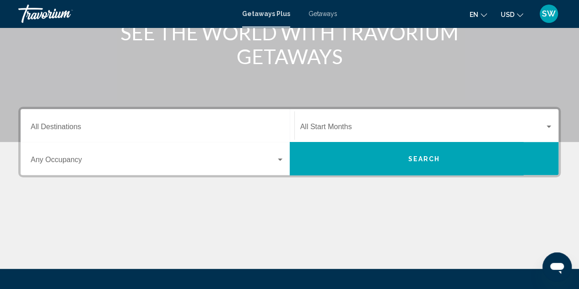
click at [158, 125] on input "Destination All Destinations" at bounding box center [158, 129] width 254 height 8
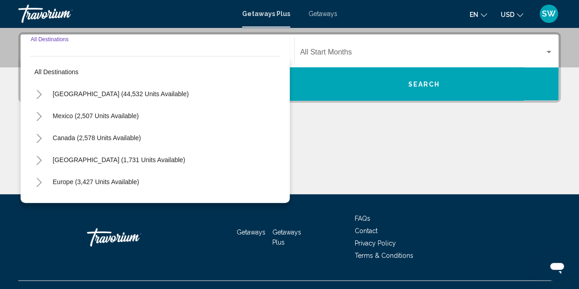
scroll to position [210, 0]
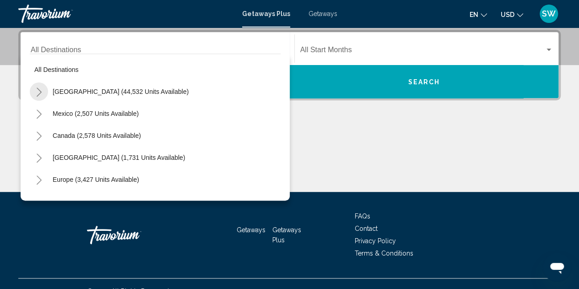
click at [43, 93] on button "Toggle United States (44,532 units available)" at bounding box center [39, 91] width 18 height 18
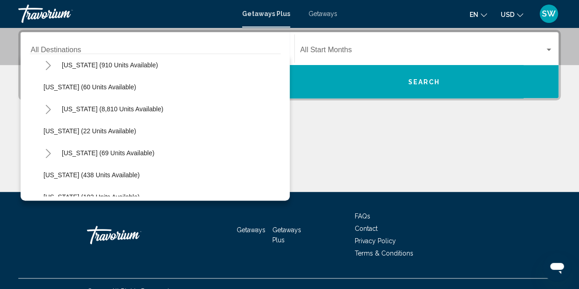
scroll to position [137, 0]
click at [49, 109] on icon "Toggle Florida (8,810 units available)" at bounding box center [48, 108] width 7 height 9
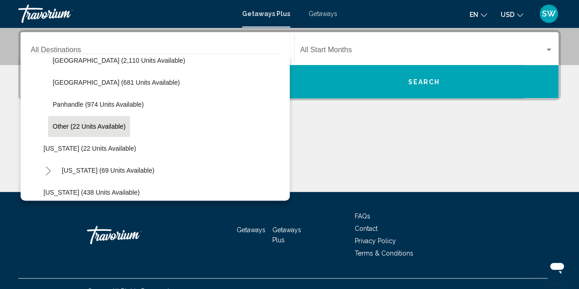
scroll to position [183, 0]
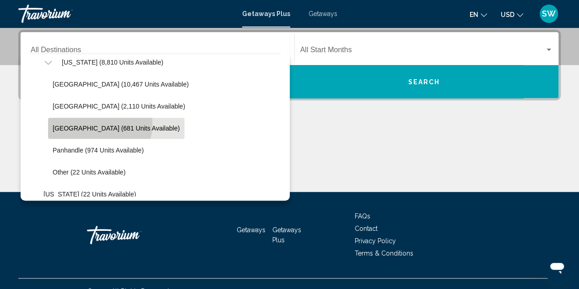
click at [91, 124] on button "[GEOGRAPHIC_DATA] (681 units available)" at bounding box center [116, 128] width 136 height 21
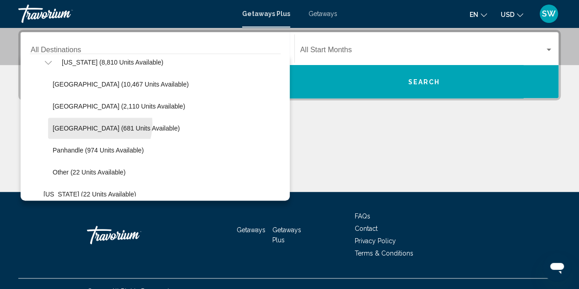
type input "**********"
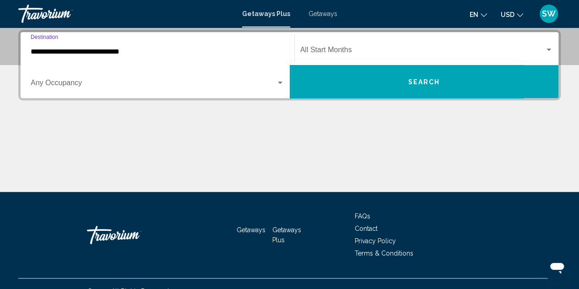
click at [383, 55] on div "Start Month All Start Months" at bounding box center [426, 48] width 253 height 29
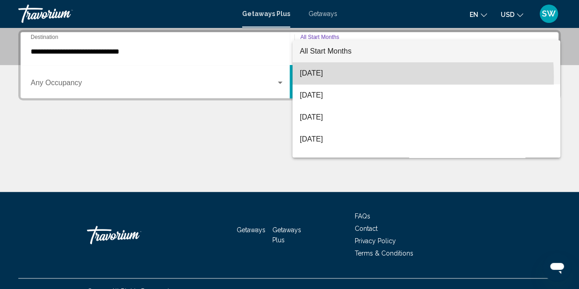
drag, startPoint x: 337, startPoint y: 77, endPoint x: 367, endPoint y: 87, distance: 31.9
click at [337, 77] on span "[DATE]" at bounding box center [426, 73] width 253 height 22
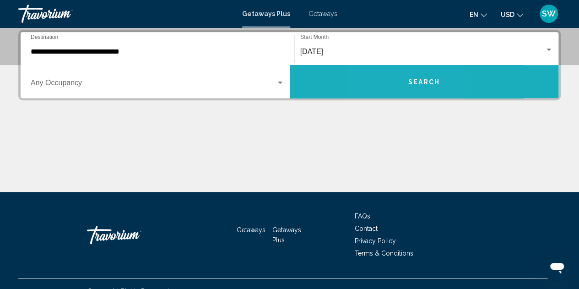
click at [396, 78] on button "Search" at bounding box center [424, 81] width 269 height 33
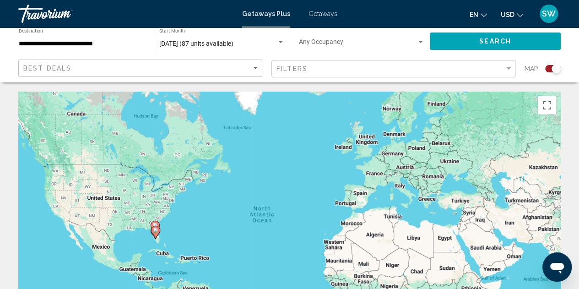
click at [556, 68] on div "Search widget" at bounding box center [556, 68] width 9 height 9
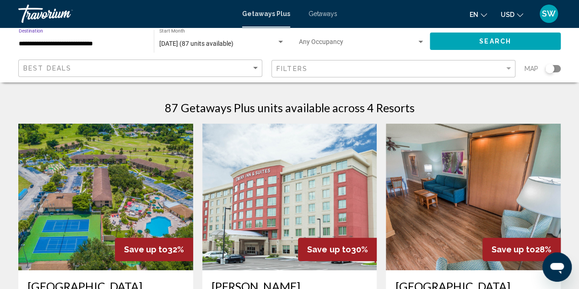
click at [114, 43] on input "**********" at bounding box center [82, 43] width 126 height 7
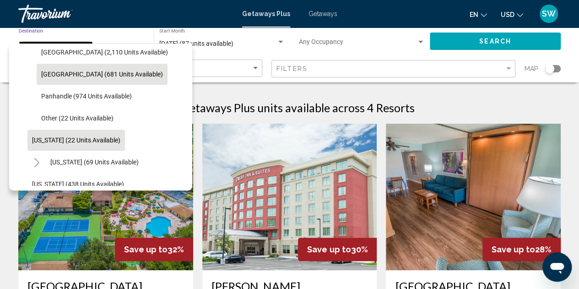
scroll to position [235, 0]
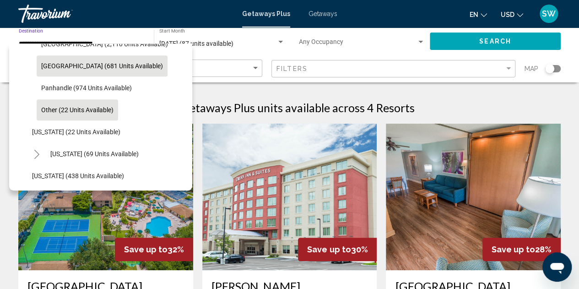
click at [64, 108] on span "Other (22 units available)" at bounding box center [77, 109] width 72 height 7
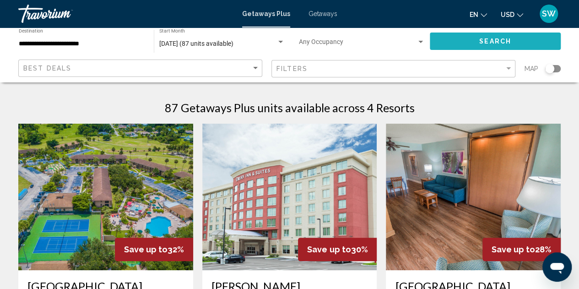
click at [515, 47] on button "Search" at bounding box center [495, 41] width 131 height 17
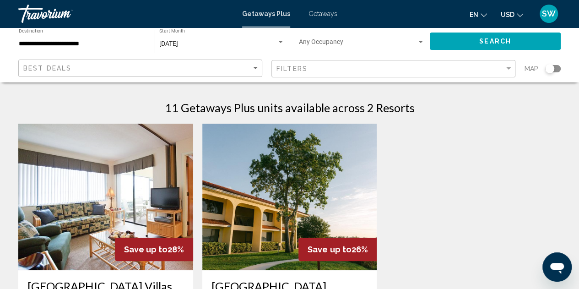
click at [81, 49] on div "**********" at bounding box center [82, 41] width 126 height 25
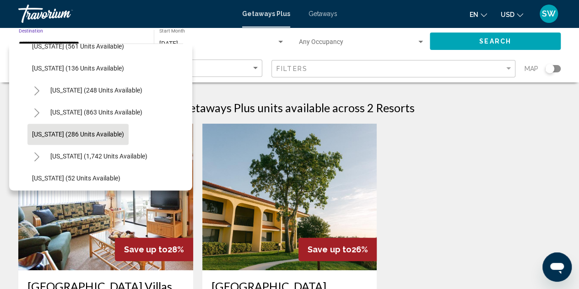
scroll to position [737, 0]
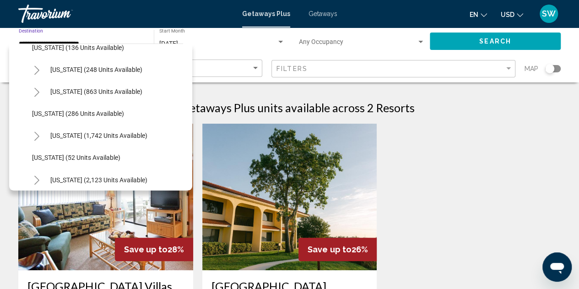
click at [38, 91] on icon "Toggle North Carolina (863 units available)" at bounding box center [36, 91] width 5 height 9
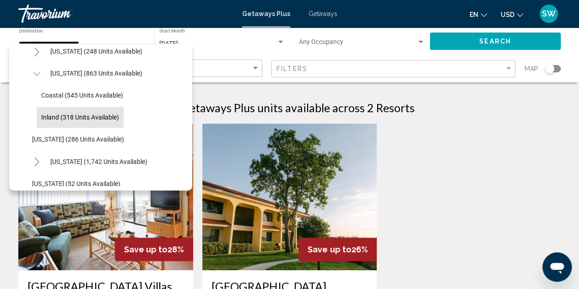
scroll to position [783, 0]
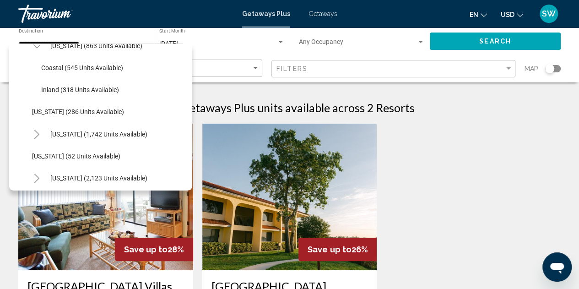
click at [73, 81] on button "Inland (318 units available)" at bounding box center [80, 89] width 87 height 21
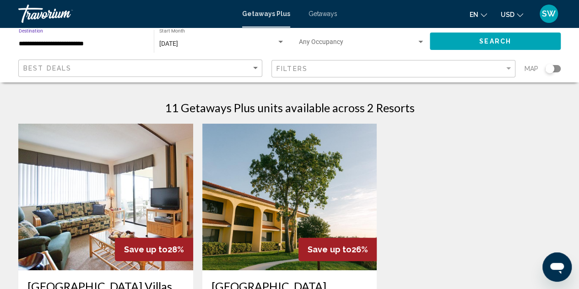
click at [123, 43] on input "**********" at bounding box center [82, 43] width 126 height 7
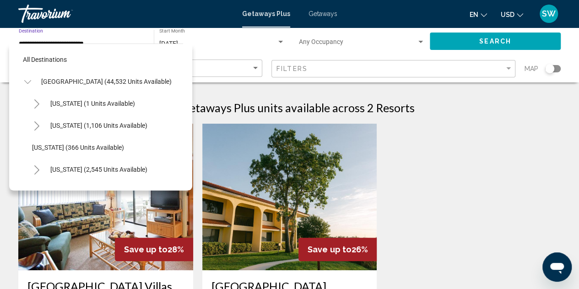
scroll to position [761, 0]
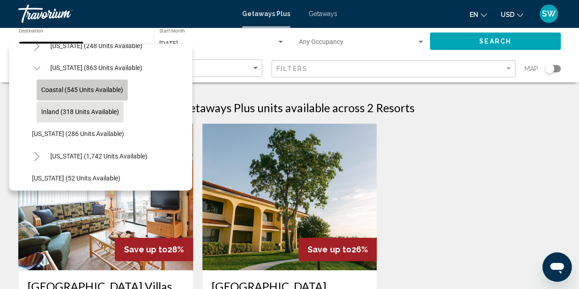
click at [75, 91] on span "Coastal (545 units available)" at bounding box center [82, 89] width 82 height 7
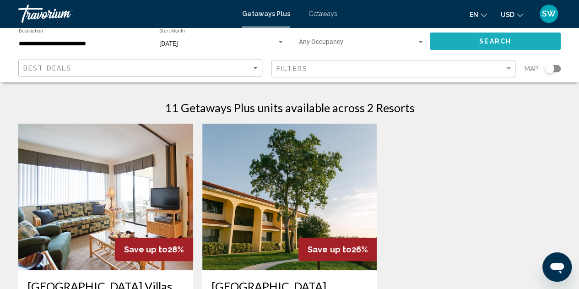
click at [468, 40] on button "Search" at bounding box center [495, 41] width 131 height 17
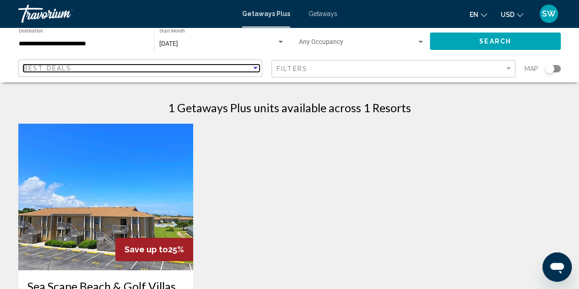
click at [87, 70] on div "Best Deals" at bounding box center [137, 68] width 228 height 7
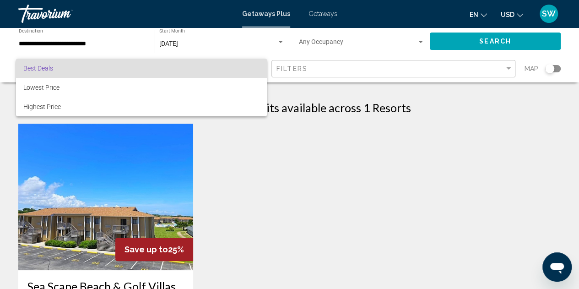
click at [88, 43] on div at bounding box center [289, 144] width 579 height 289
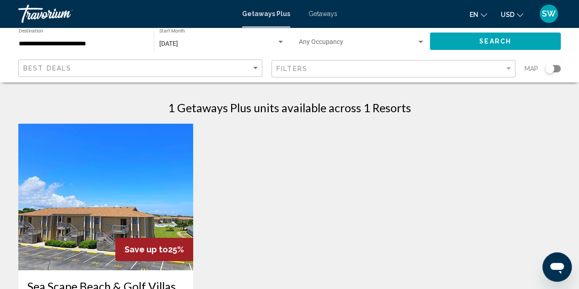
click at [71, 47] on div "**********" at bounding box center [82, 41] width 126 height 25
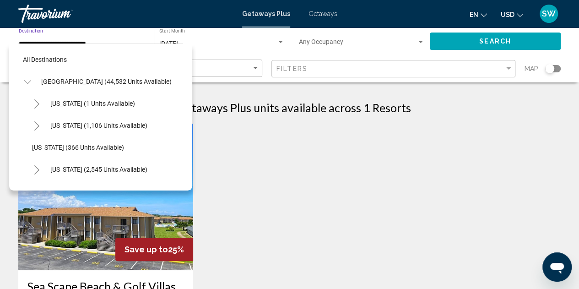
scroll to position [629, 0]
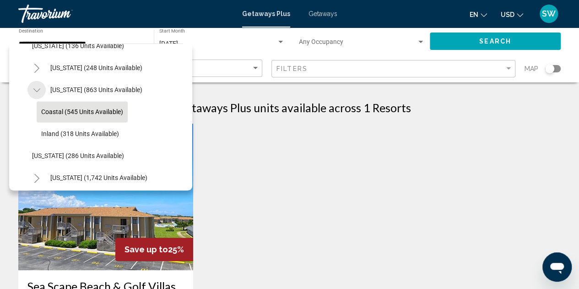
click at [36, 87] on icon "Toggle North Carolina (863 units available)" at bounding box center [36, 90] width 7 height 9
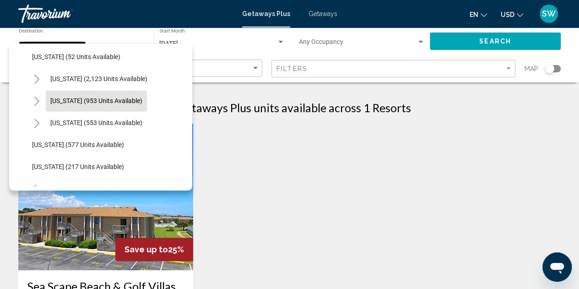
scroll to position [721, 0]
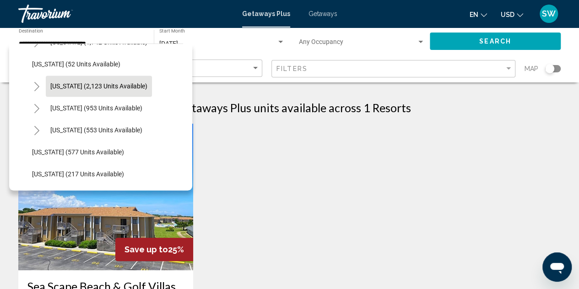
click at [60, 85] on span "[US_STATE] (2,123 units available)" at bounding box center [98, 85] width 97 height 7
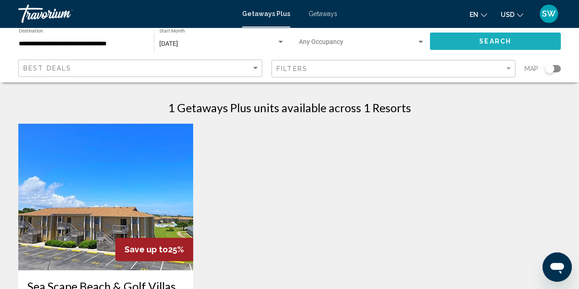
click at [483, 44] on span "Search" at bounding box center [495, 41] width 32 height 7
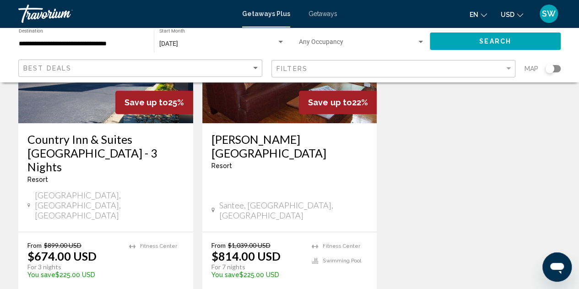
scroll to position [46, 0]
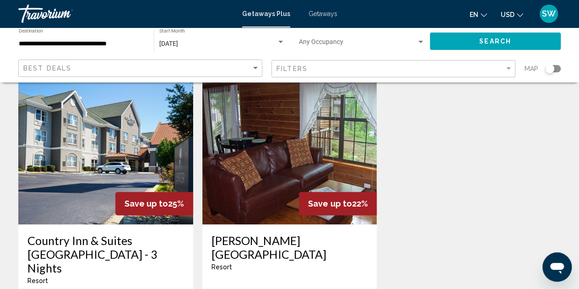
click at [115, 43] on input "**********" at bounding box center [82, 43] width 126 height 7
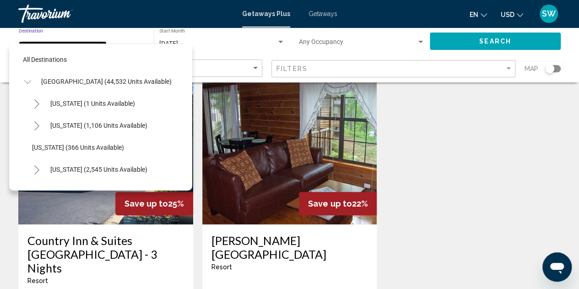
scroll to position [695, 0]
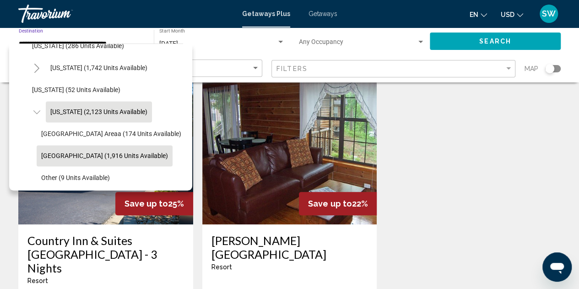
click at [74, 156] on span "[GEOGRAPHIC_DATA] (1,916 units available)" at bounding box center [104, 155] width 127 height 7
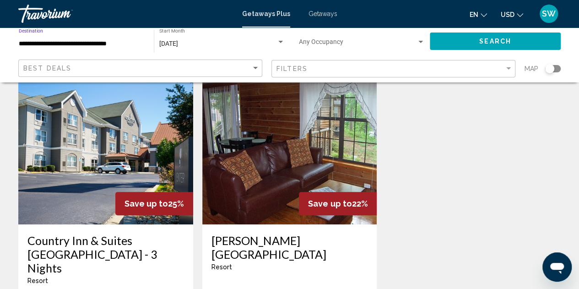
type input "**********"
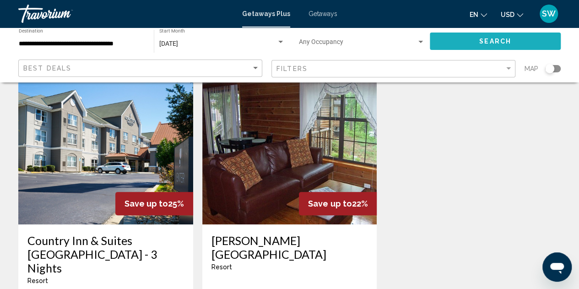
click at [476, 43] on button "Search" at bounding box center [495, 41] width 131 height 17
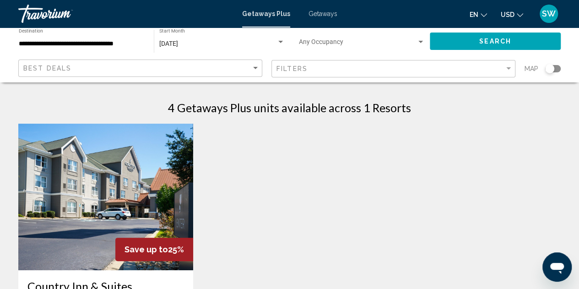
click at [147, 148] on img "Main content" at bounding box center [105, 197] width 175 height 147
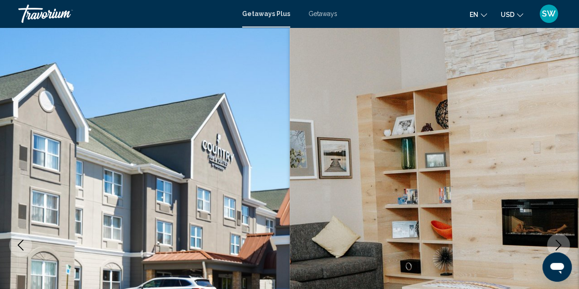
scroll to position [100, 0]
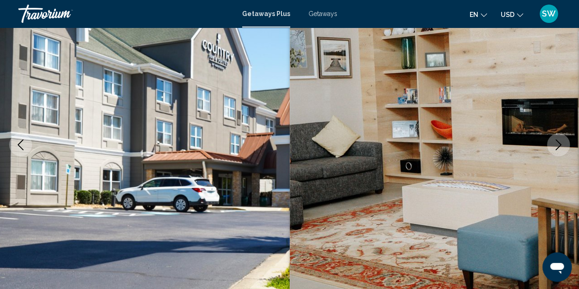
click at [562, 145] on icon "Next image" at bounding box center [558, 144] width 11 height 11
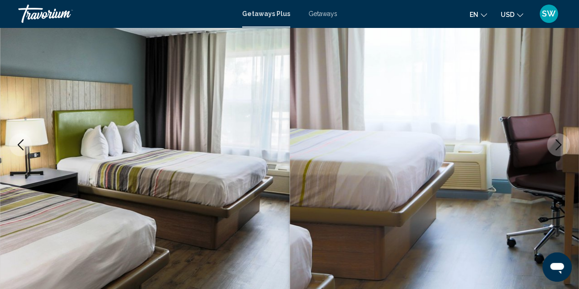
click at [562, 145] on icon "Next image" at bounding box center [558, 144] width 11 height 11
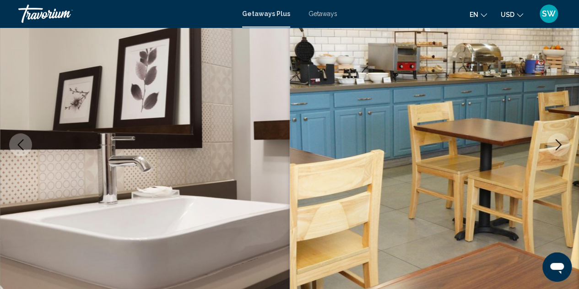
click at [562, 145] on icon "Next image" at bounding box center [558, 144] width 11 height 11
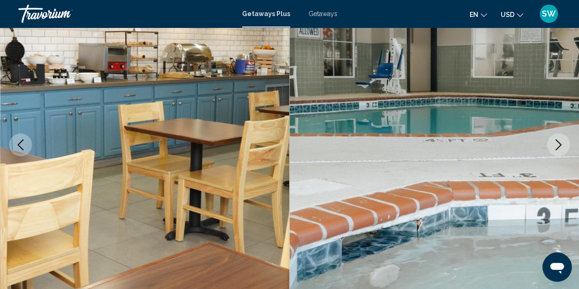
click at [562, 145] on icon "Next image" at bounding box center [558, 144] width 11 height 11
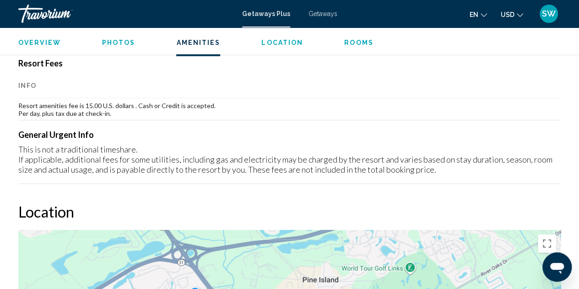
scroll to position [1016, 0]
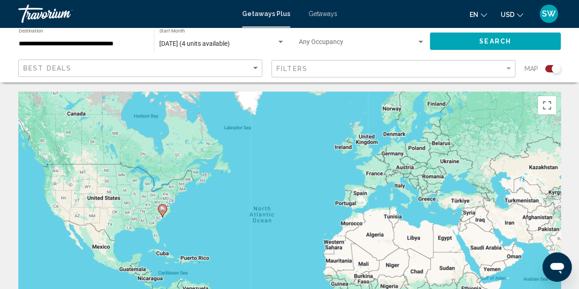
click at [552, 71] on div "Search widget" at bounding box center [556, 68] width 9 height 9
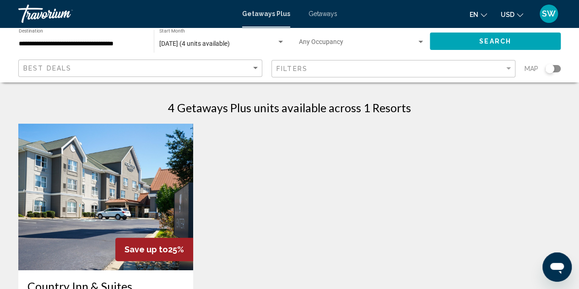
click at [146, 47] on div "**********" at bounding box center [82, 41] width 136 height 25
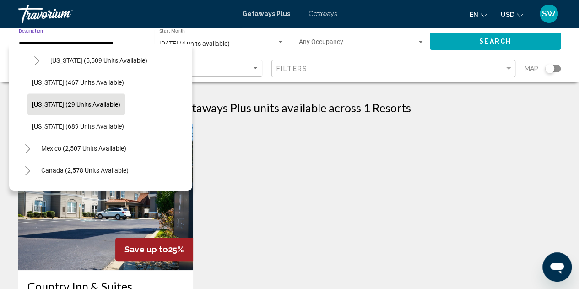
scroll to position [876, 0]
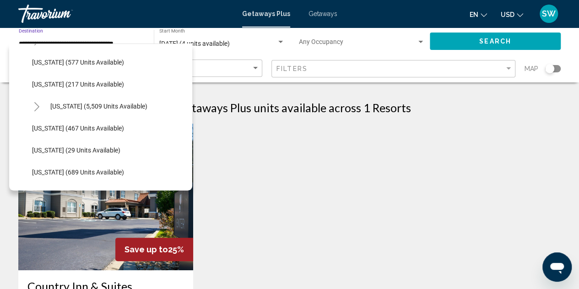
click at [37, 107] on icon "Toggle Virginia (5,509 units available)" at bounding box center [36, 106] width 7 height 9
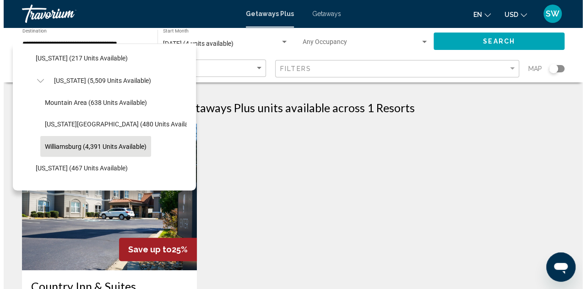
scroll to position [922, 0]
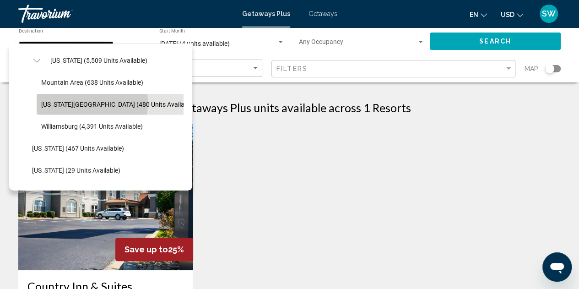
click at [73, 102] on span "[US_STATE][GEOGRAPHIC_DATA] (480 units available)" at bounding box center [118, 104] width 154 height 7
type input "**********"
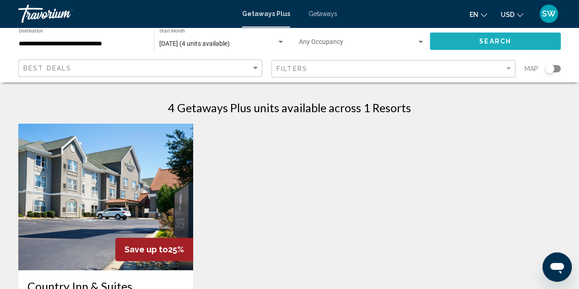
click at [514, 47] on button "Search" at bounding box center [495, 41] width 131 height 17
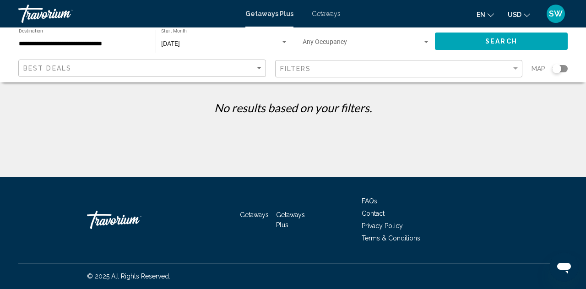
click at [102, 31] on div "**********" at bounding box center [83, 41] width 128 height 25
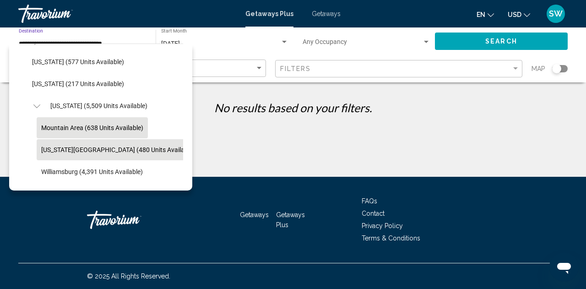
scroll to position [803, 0]
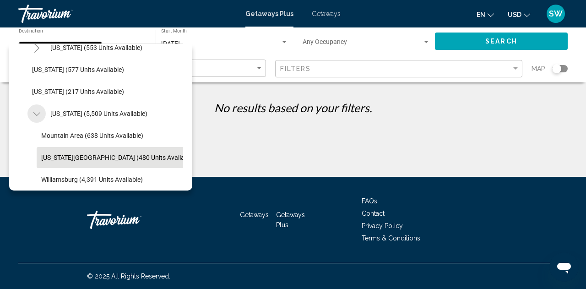
click at [39, 113] on icon "Toggle Virginia (5,509 units available)" at bounding box center [36, 113] width 7 height 9
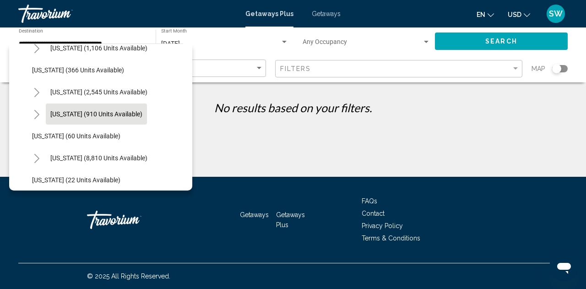
scroll to position [92, 0]
